Goal: Task Accomplishment & Management: Complete application form

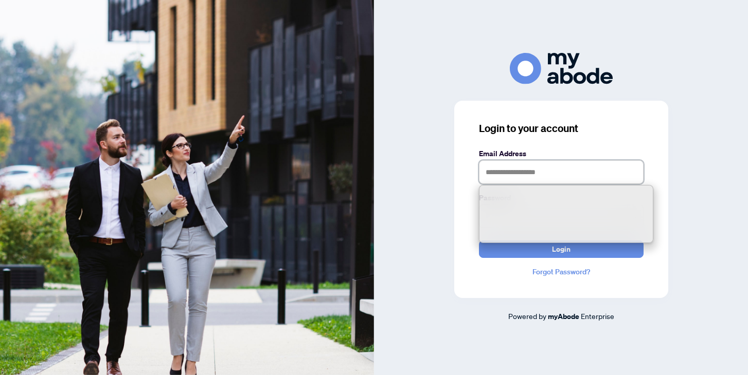
type input "**********"
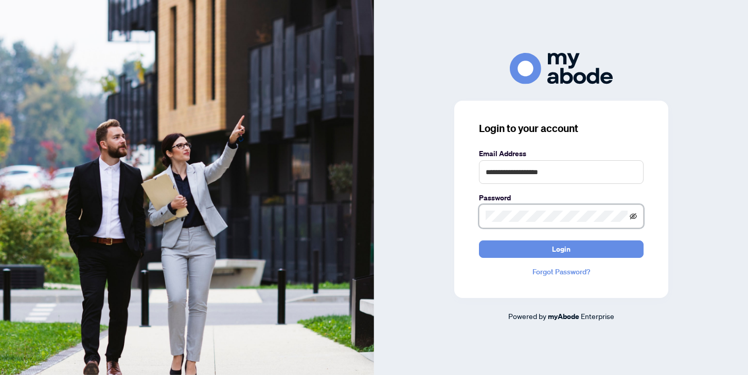
click at [636, 219] on icon "eye-invisible" at bounding box center [632, 216] width 7 height 7
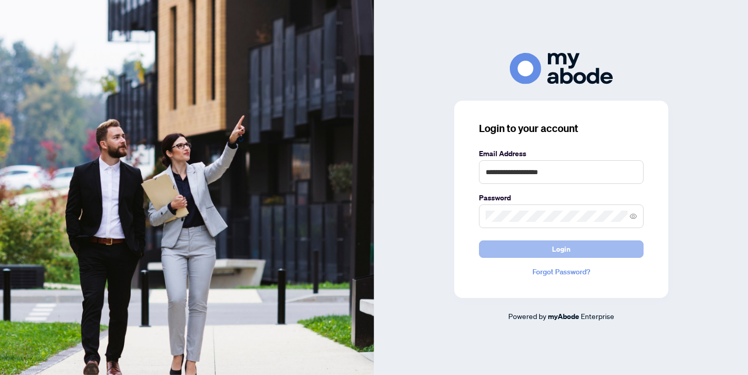
click at [586, 251] on button "Login" at bounding box center [561, 249] width 165 height 17
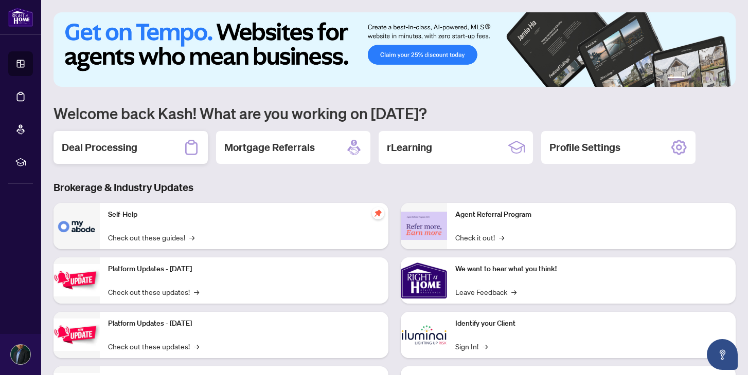
click at [166, 156] on div "Deal Processing" at bounding box center [130, 147] width 154 height 33
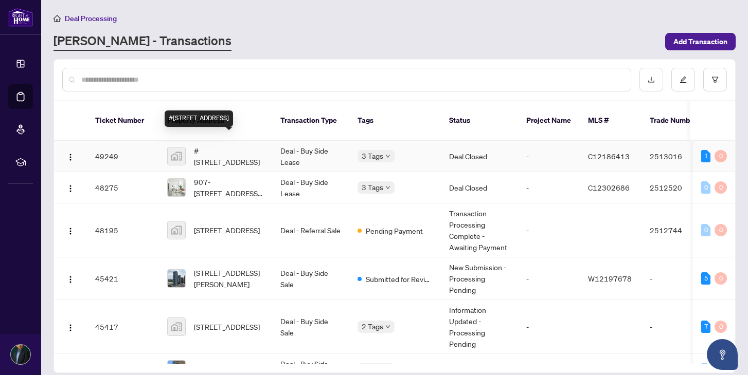
click at [228, 145] on span "#[STREET_ADDRESS]" at bounding box center [229, 156] width 70 height 23
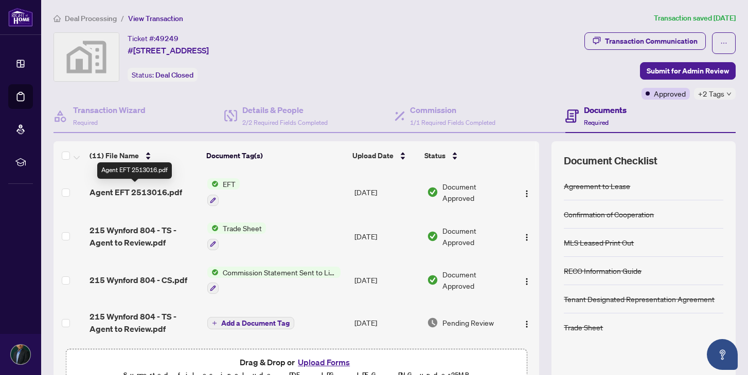
click at [162, 193] on span "Agent EFT 2513016.pdf" at bounding box center [135, 192] width 93 height 12
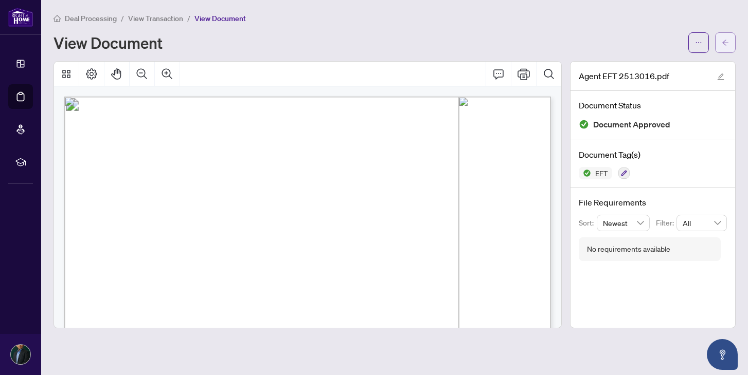
click at [721, 51] on button "button" at bounding box center [725, 42] width 21 height 21
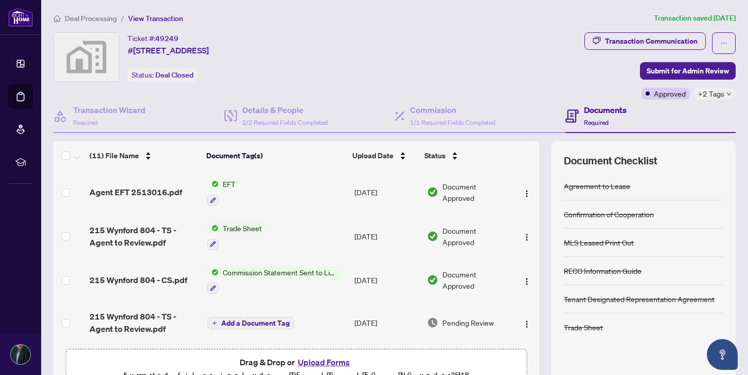
click at [107, 17] on span "Deal Processing" at bounding box center [91, 18] width 52 height 9
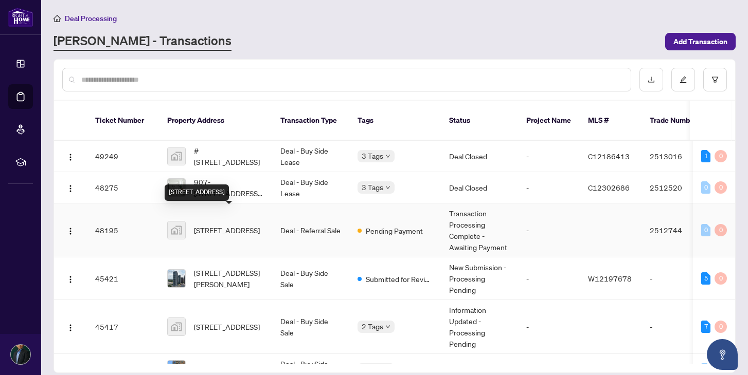
click at [215, 225] on span "[STREET_ADDRESS]" at bounding box center [227, 230] width 66 height 11
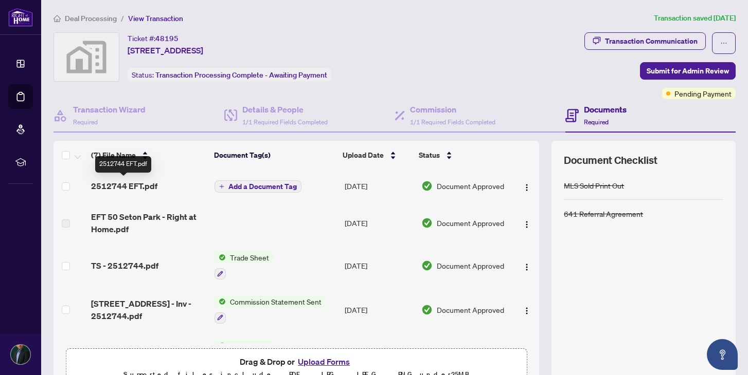
click at [154, 188] on span "2512744 EFT.pdf" at bounding box center [124, 186] width 66 height 12
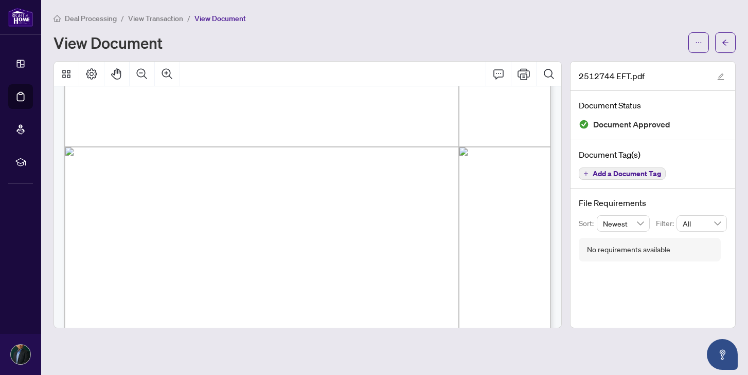
scroll to position [346, 0]
click at [730, 45] on button "button" at bounding box center [725, 42] width 21 height 21
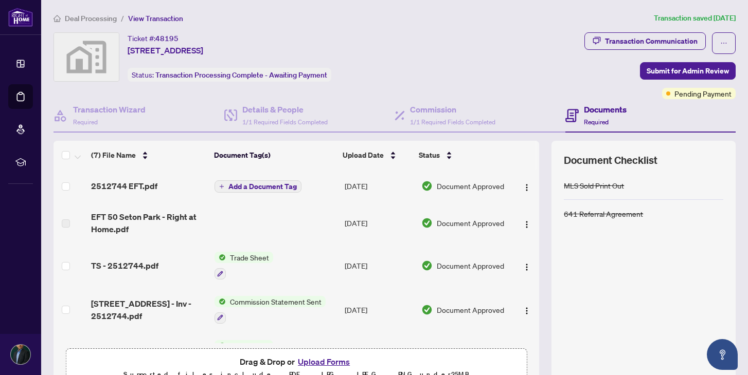
click at [104, 21] on span "Deal Processing" at bounding box center [91, 18] width 52 height 9
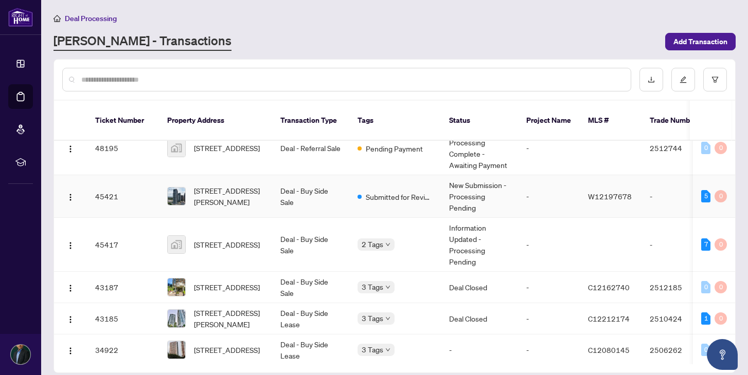
scroll to position [86, 0]
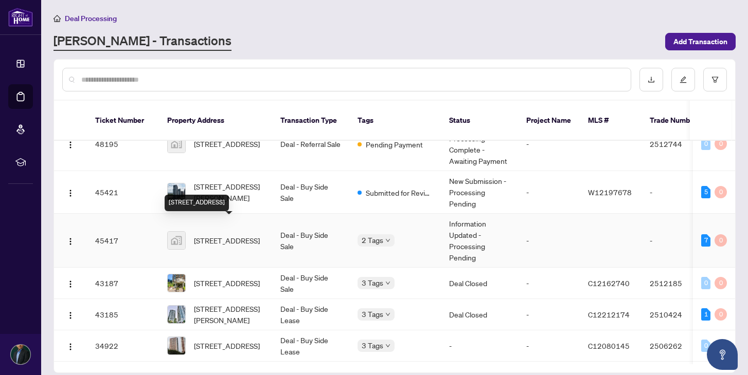
click at [215, 235] on span "[STREET_ADDRESS]" at bounding box center [227, 240] width 66 height 11
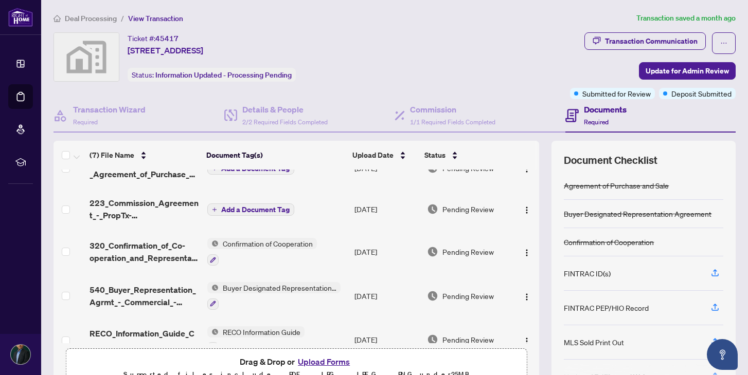
scroll to position [22, 0]
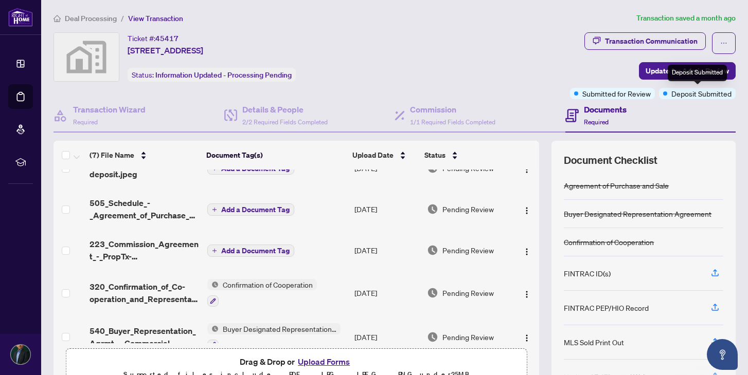
click at [678, 69] on div "Deposit Submitted" at bounding box center [696, 73] width 59 height 16
click at [648, 69] on span "Update for Admin Review" at bounding box center [686, 71] width 83 height 16
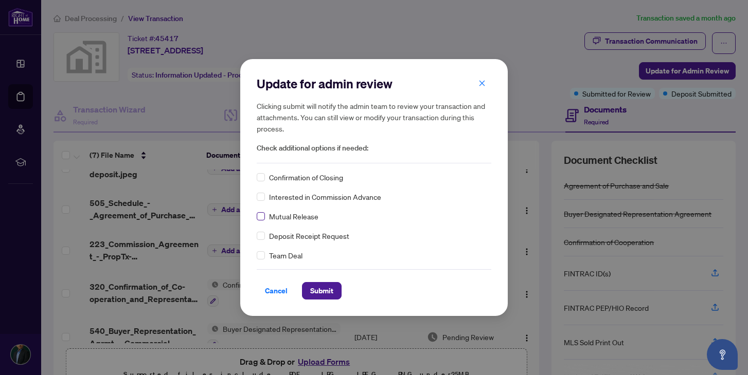
click at [262, 221] on label at bounding box center [261, 216] width 8 height 11
click at [484, 85] on icon "close" at bounding box center [482, 84] width 6 height 6
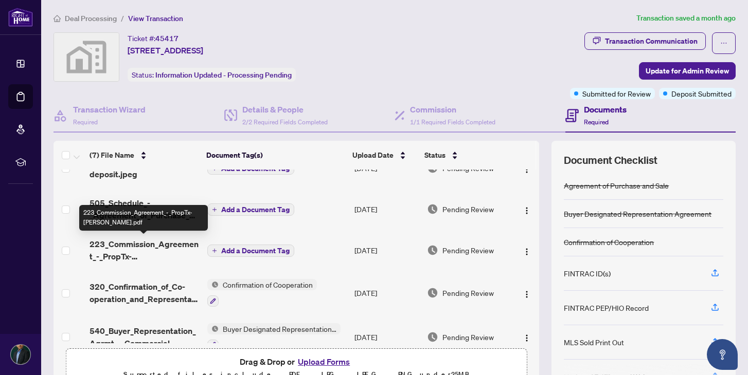
scroll to position [0, 0]
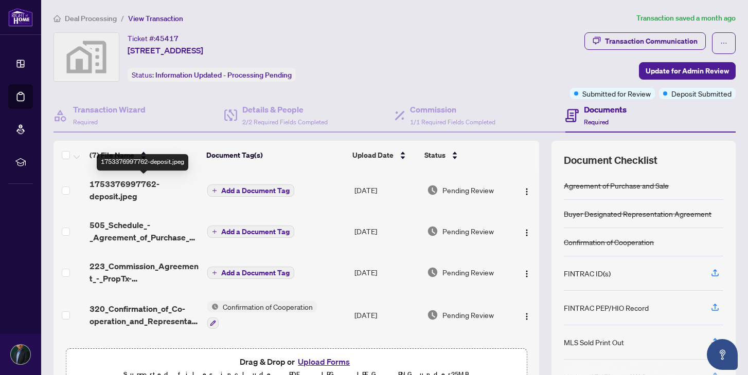
click at [140, 186] on span "1753376997762-deposit.jpeg" at bounding box center [144, 190] width 110 height 25
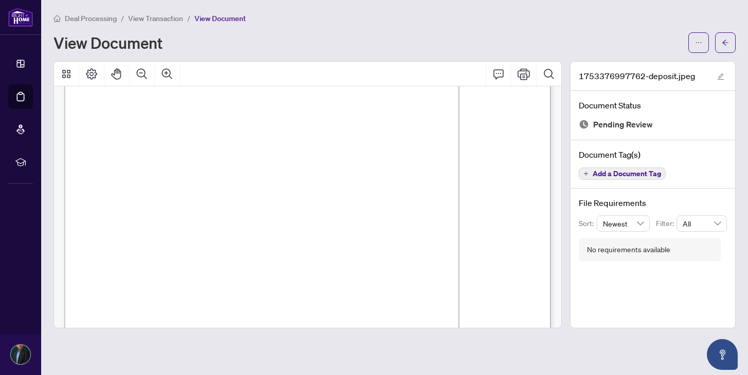
scroll to position [467, 0]
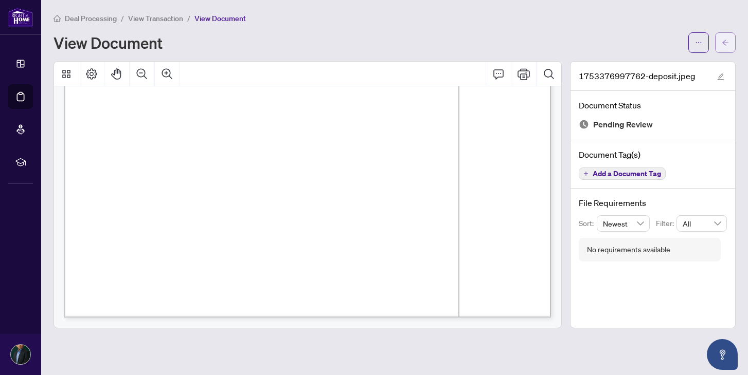
click at [722, 44] on icon "arrow-left" at bounding box center [724, 42] width 7 height 7
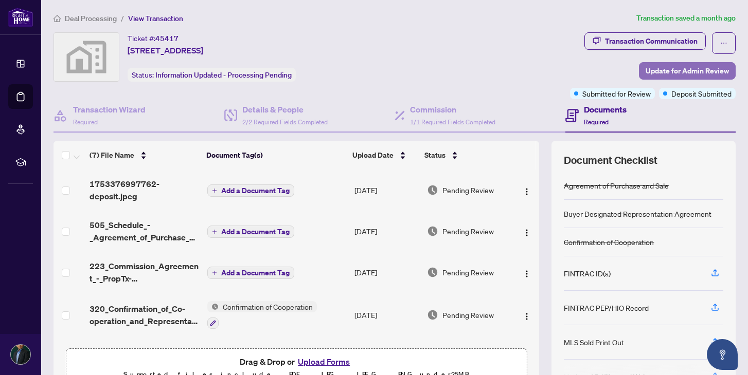
click at [698, 65] on span "Update for Admin Review" at bounding box center [686, 71] width 83 height 16
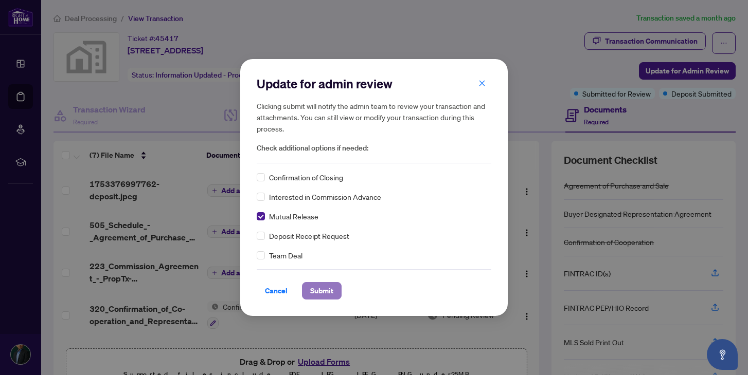
click at [315, 293] on span "Submit" at bounding box center [321, 291] width 23 height 16
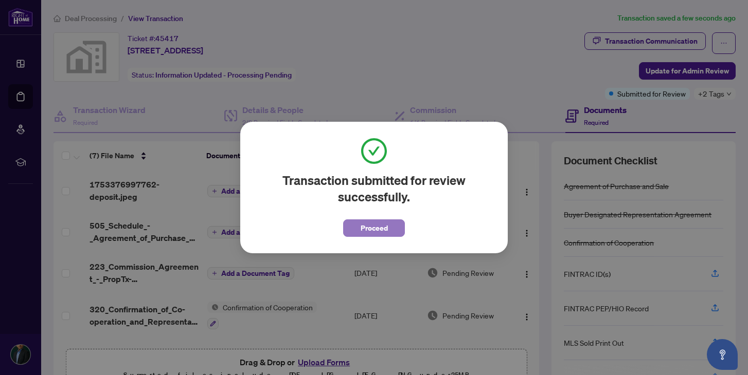
click at [393, 230] on button "Proceed" at bounding box center [374, 228] width 62 height 17
